Goal: Obtain resource: Download file/media

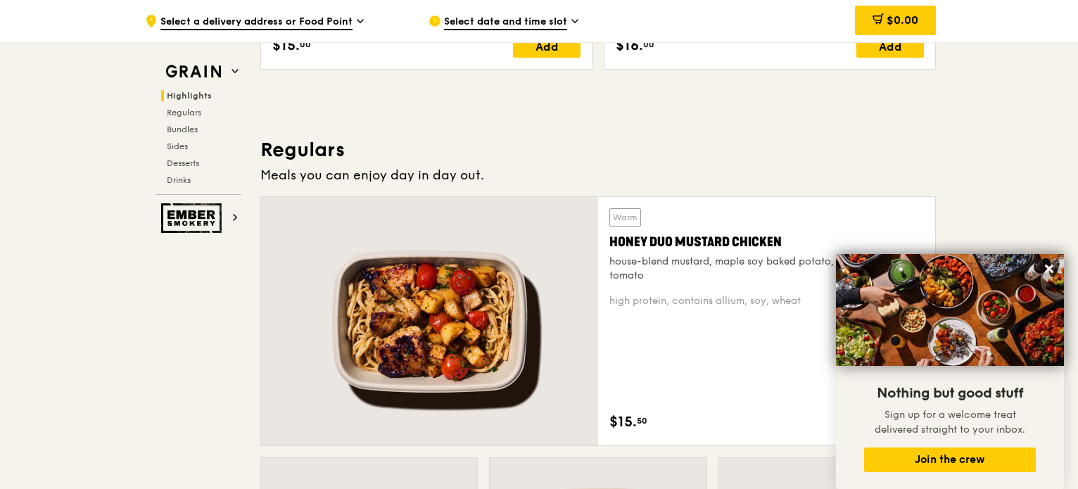
scroll to position [831, 0]
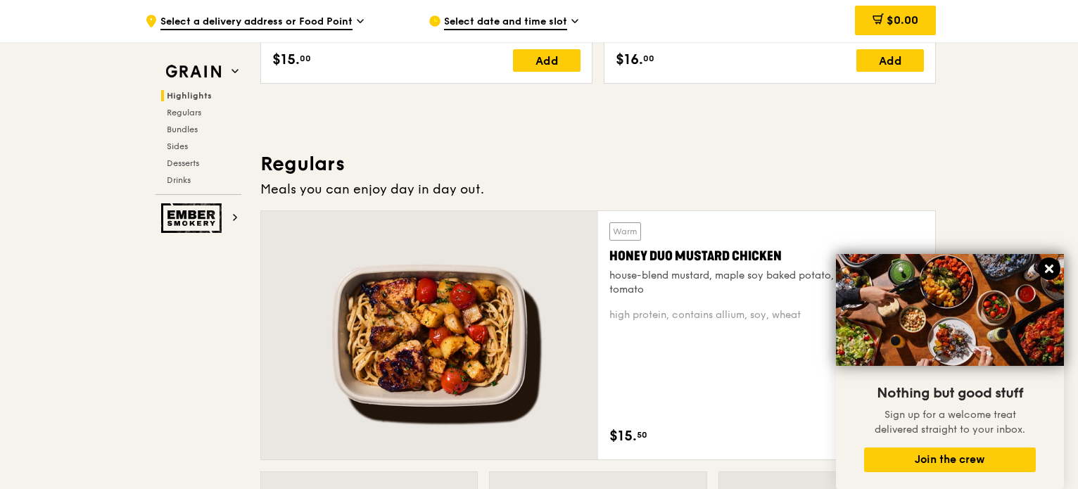
click at [1048, 267] on icon at bounding box center [1049, 269] width 8 height 8
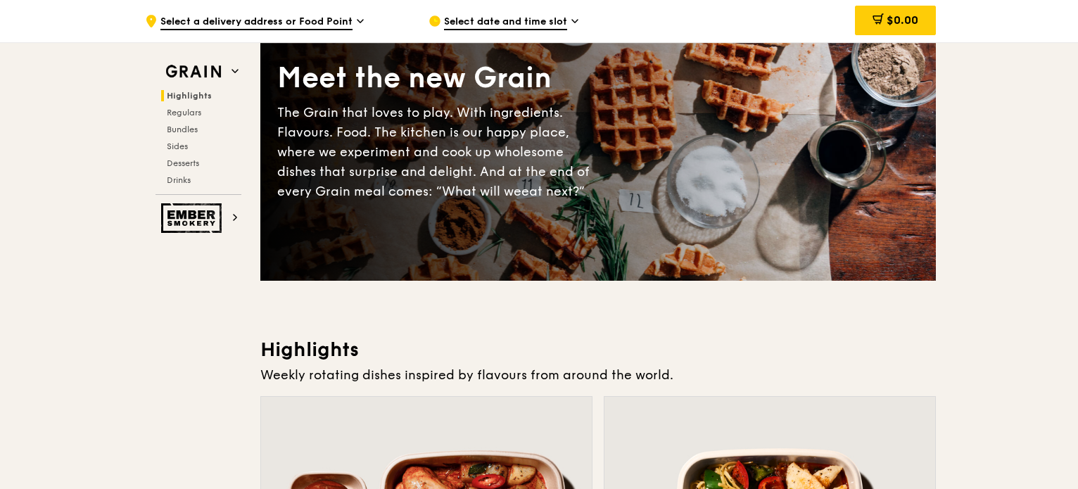
scroll to position [0, 0]
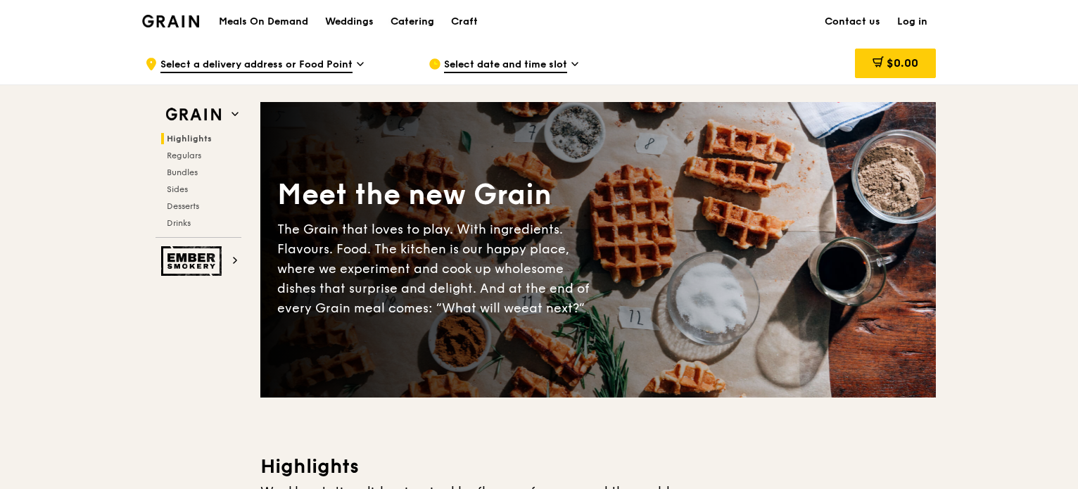
click at [429, 20] on div "Catering" at bounding box center [413, 22] width 44 height 42
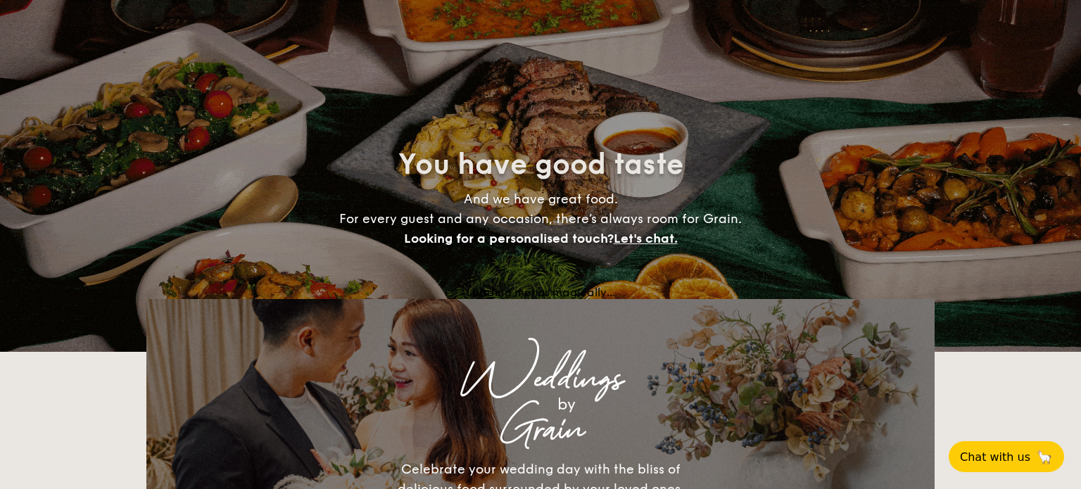
select select
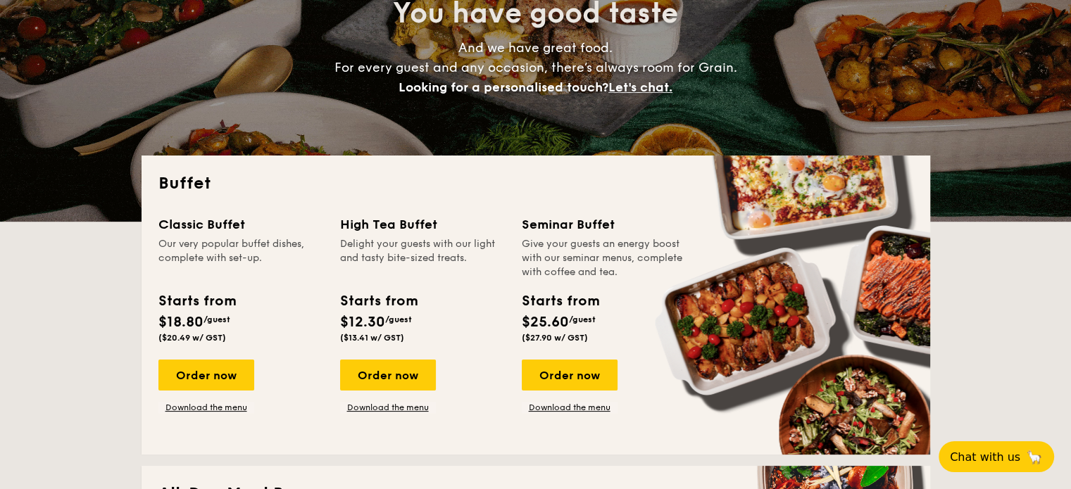
scroll to position [282, 0]
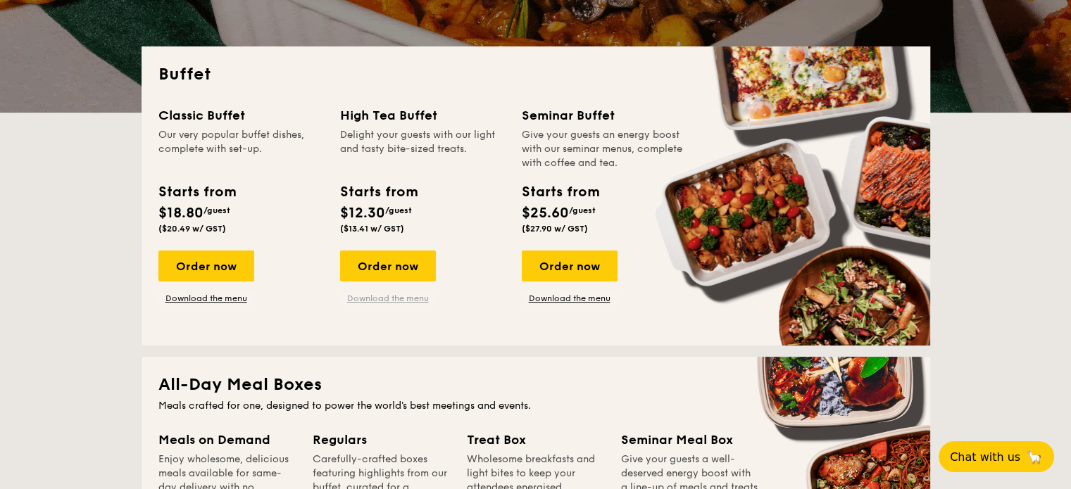
click at [403, 302] on link "Download the menu" at bounding box center [388, 298] width 96 height 11
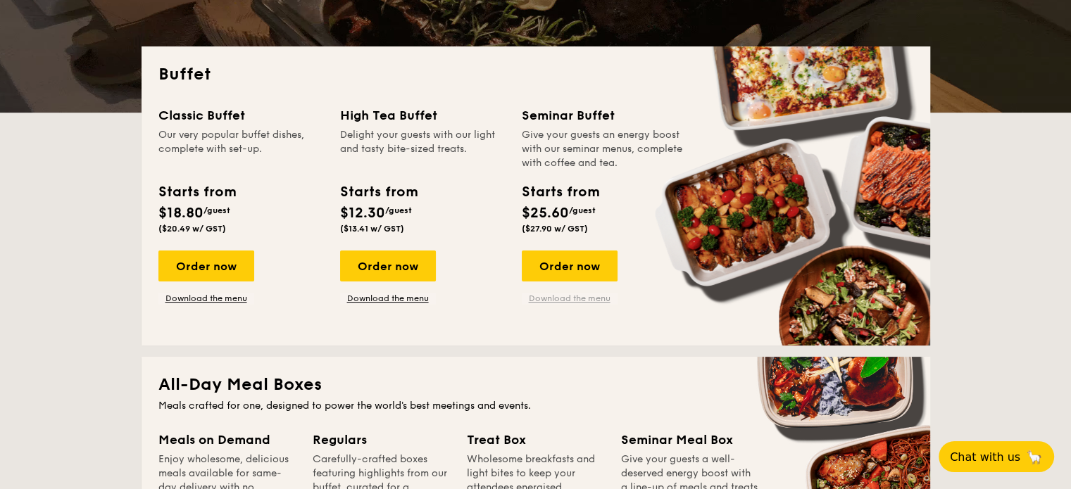
click at [569, 301] on link "Download the menu" at bounding box center [570, 298] width 96 height 11
click at [224, 298] on link "Download the menu" at bounding box center [206, 298] width 96 height 11
